Goal: Transaction & Acquisition: Purchase product/service

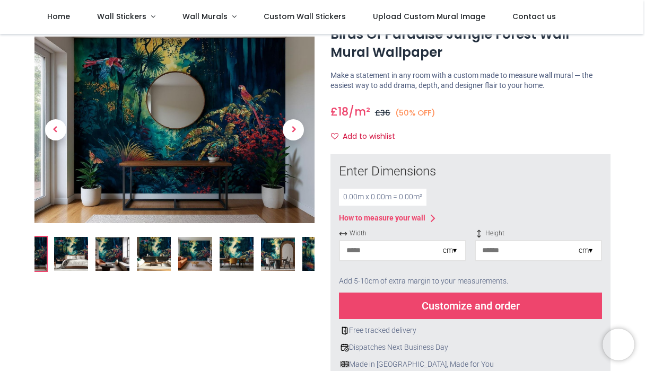
scroll to position [53, 0]
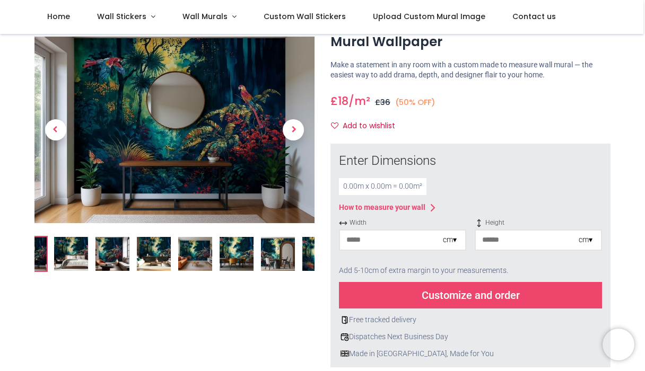
click at [453, 241] on div "cm ▾" at bounding box center [450, 240] width 14 height 11
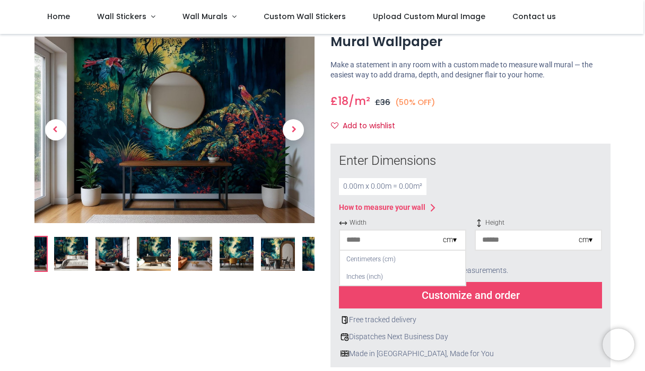
click at [356, 281] on div "Inches (inch)" at bounding box center [402, 276] width 125 height 17
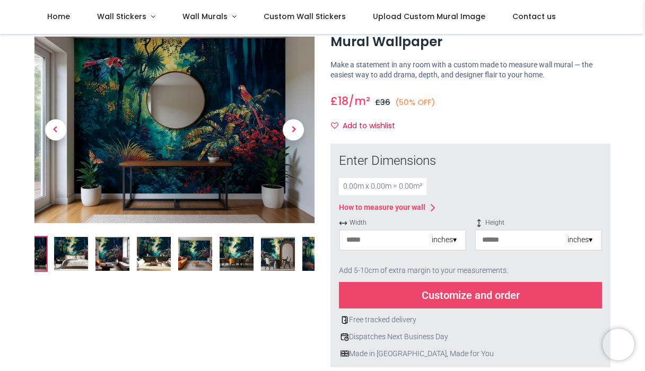
click at [442, 242] on div "inches ▾" at bounding box center [444, 240] width 25 height 11
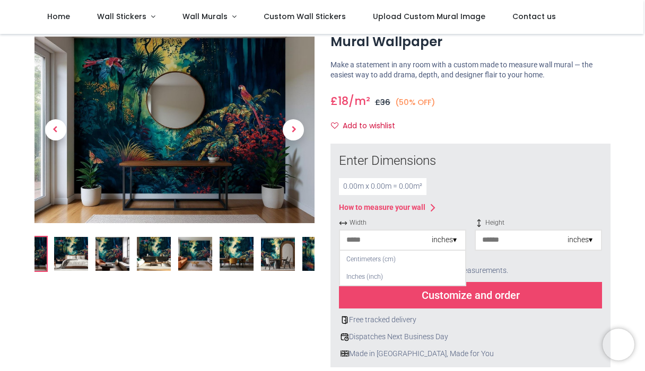
click at [374, 242] on input "number" at bounding box center [386, 240] width 92 height 19
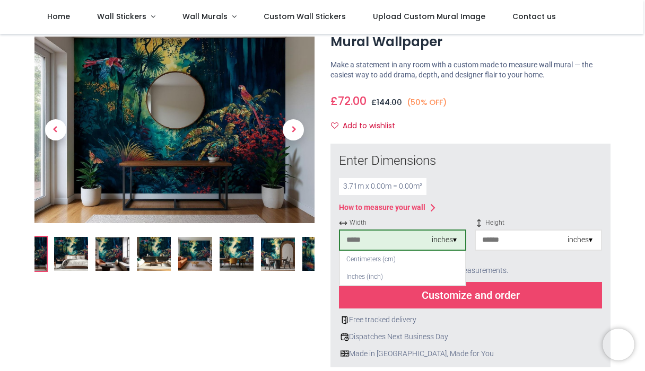
click at [392, 282] on div "Inches (inch)" at bounding box center [402, 276] width 125 height 17
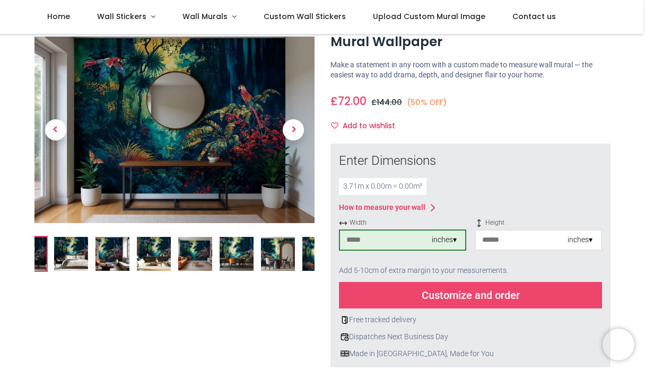
click at [520, 240] on input "number" at bounding box center [522, 240] width 92 height 19
click at [363, 243] on input "***" at bounding box center [386, 240] width 92 height 19
type input "***"
click at [493, 241] on input "number" at bounding box center [522, 240] width 92 height 19
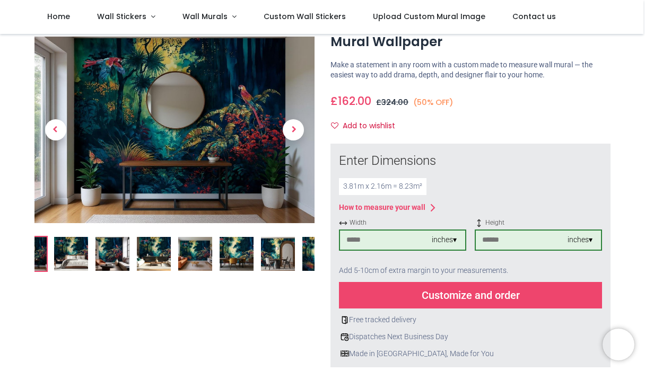
type input "**"
click at [197, 253] on img at bounding box center [195, 255] width 34 height 34
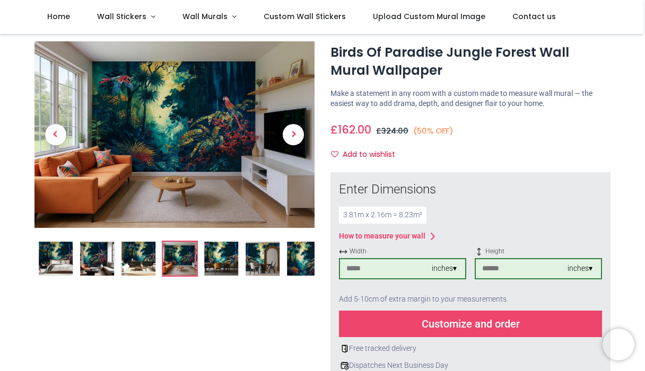
scroll to position [0, 0]
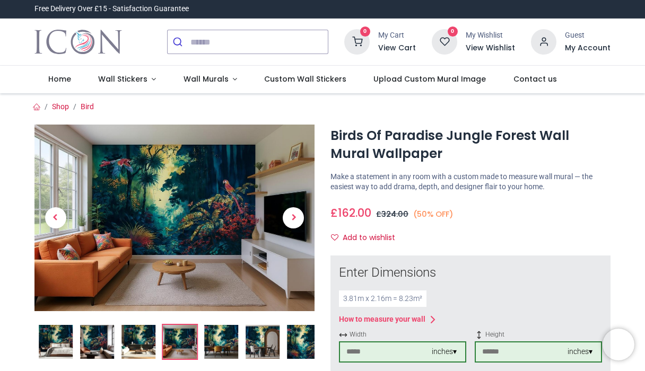
click at [211, 79] on span "Wall Murals" at bounding box center [205, 79] width 45 height 11
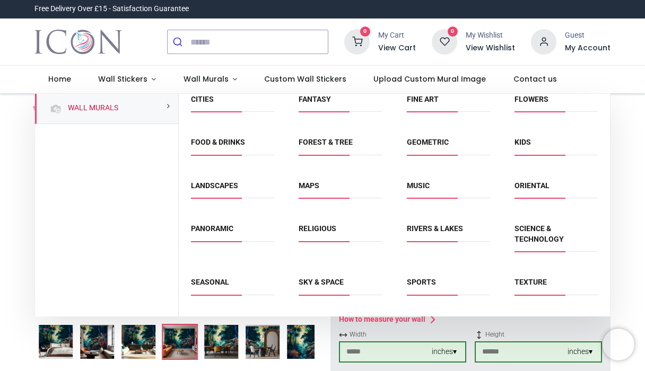
scroll to position [89, 0]
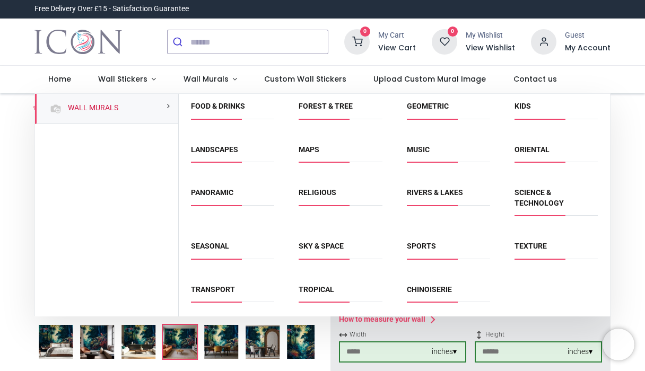
click at [420, 289] on link "Chinoiserie" at bounding box center [429, 289] width 45 height 8
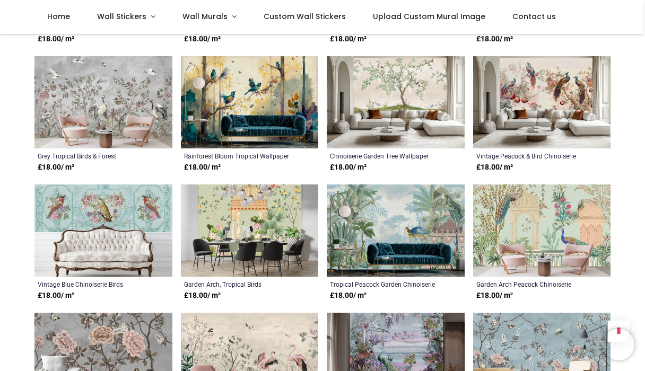
scroll to position [583, 0]
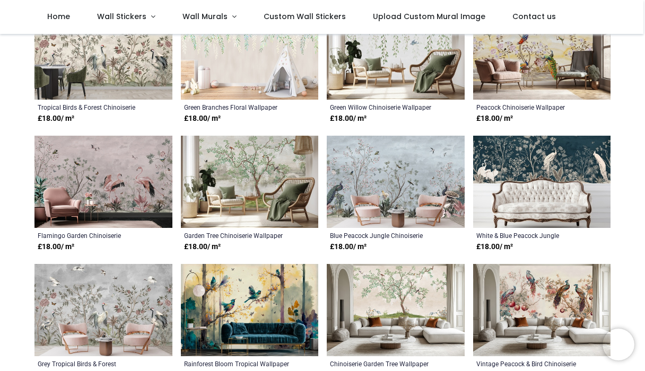
scroll to position [318, 0]
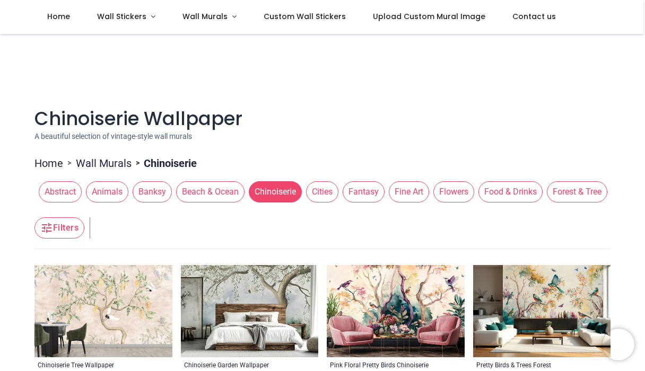
scroll to position [53, 0]
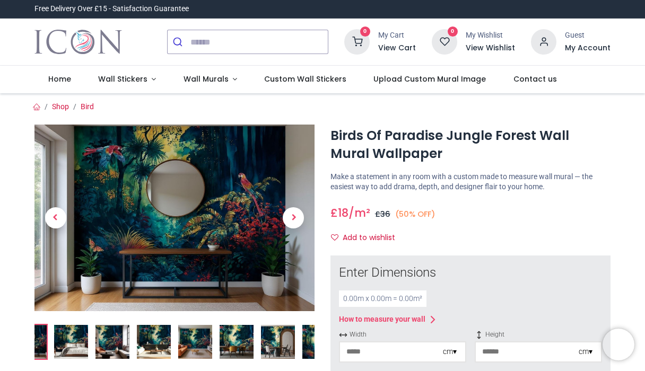
click at [190, 82] on span "Wall Murals" at bounding box center [205, 79] width 45 height 11
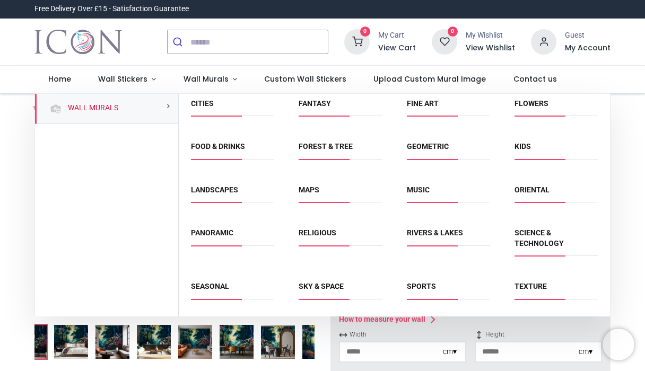
scroll to position [89, 0]
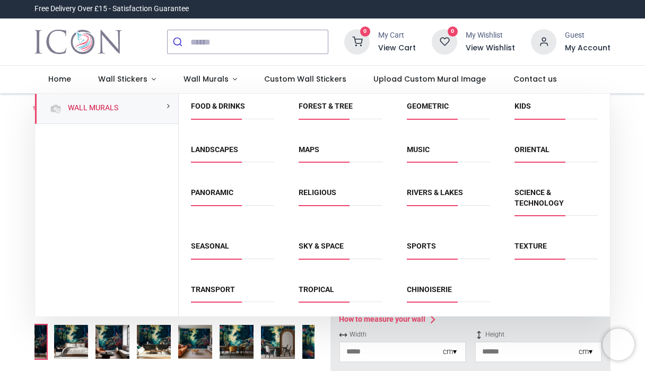
click at [308, 286] on link "Tropical" at bounding box center [317, 289] width 36 height 8
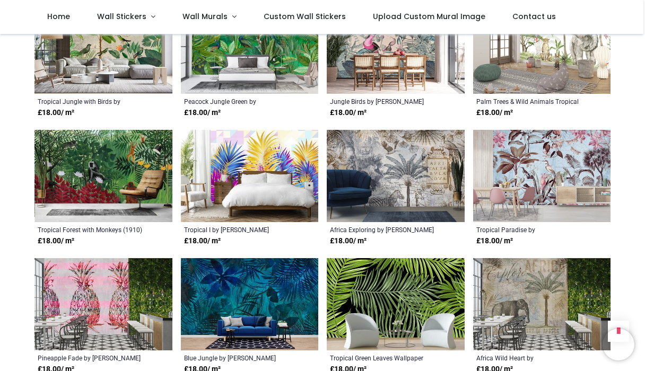
scroll to position [795, 0]
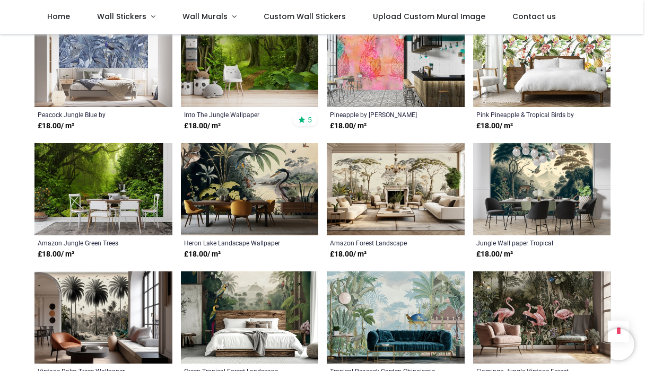
scroll to position [1114, 0]
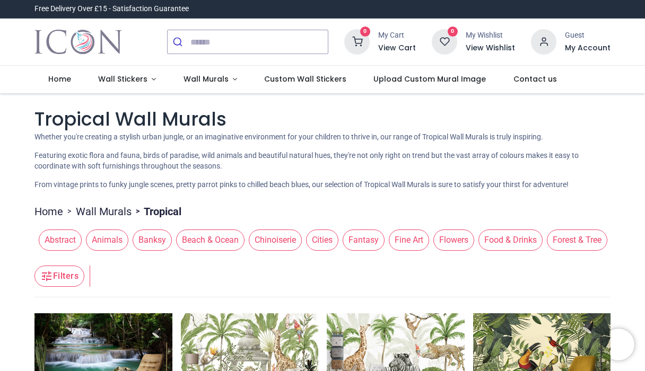
click at [60, 78] on span "Home" at bounding box center [59, 79] width 23 height 11
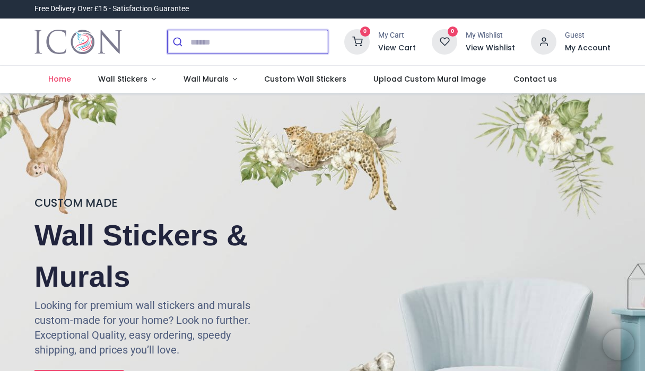
click at [210, 40] on input "search" at bounding box center [258, 41] width 137 height 23
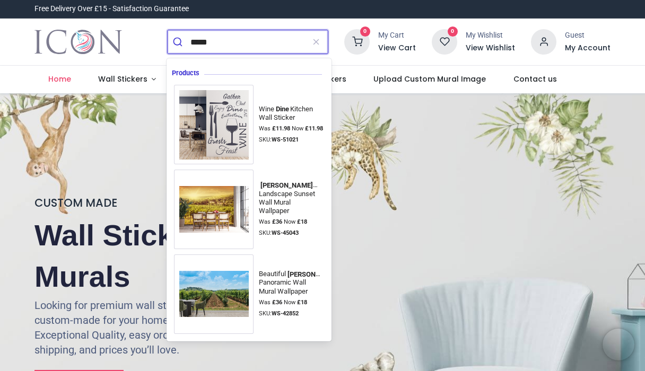
type input "*****"
click at [379, 153] on div "CUSTOM MADE Wall Stickers & Murals Looking for premium wall stickers and murals…" at bounding box center [322, 302] width 645 height 418
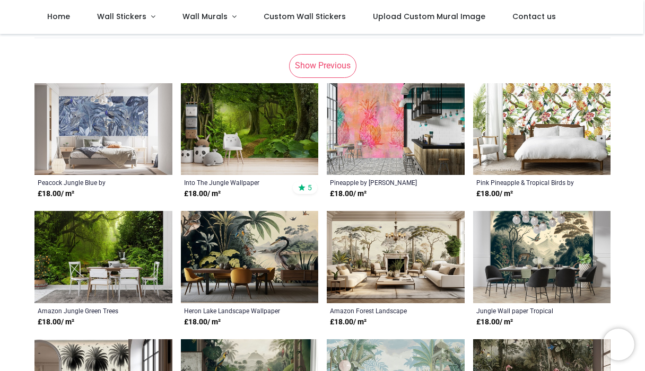
scroll to position [212, 0]
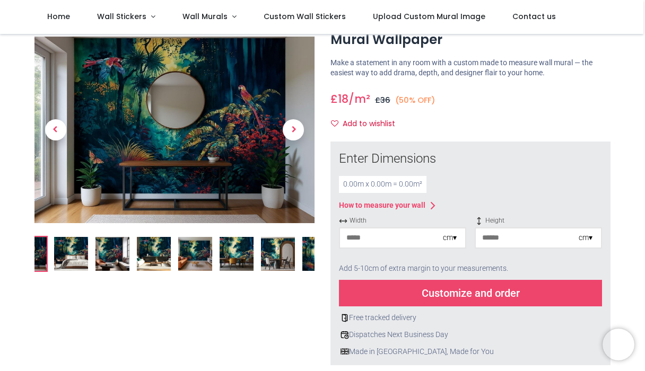
scroll to position [106, 0]
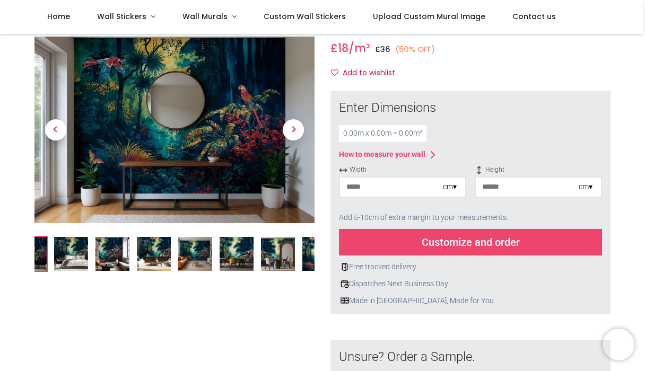
click at [102, 255] on img at bounding box center [112, 255] width 34 height 34
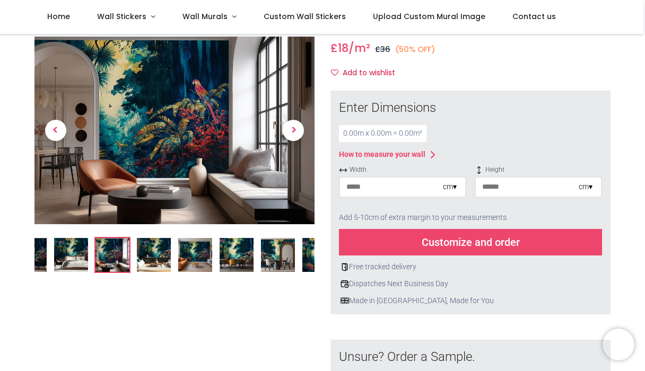
click at [156, 261] on img at bounding box center [154, 255] width 34 height 34
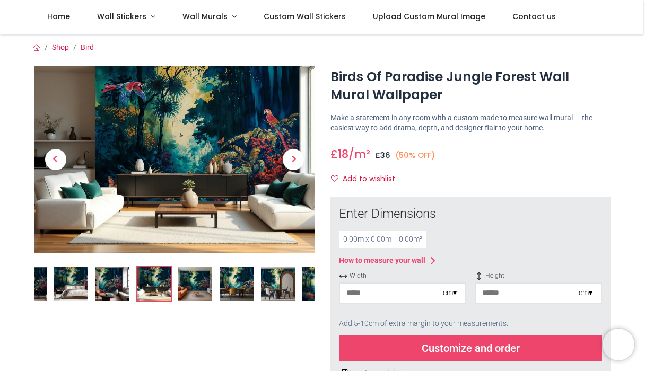
scroll to position [53, 0]
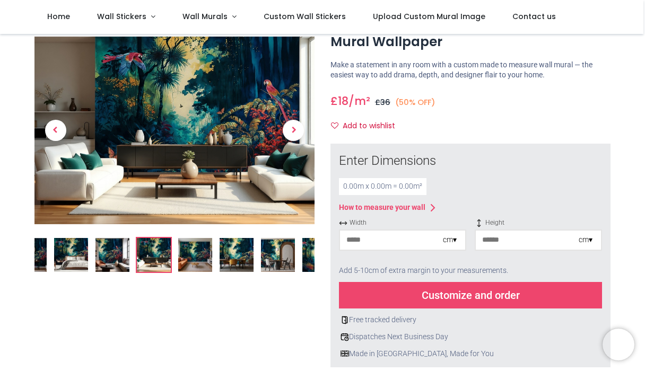
click at [191, 259] on img at bounding box center [195, 255] width 34 height 34
